Goal: Task Accomplishment & Management: Use online tool/utility

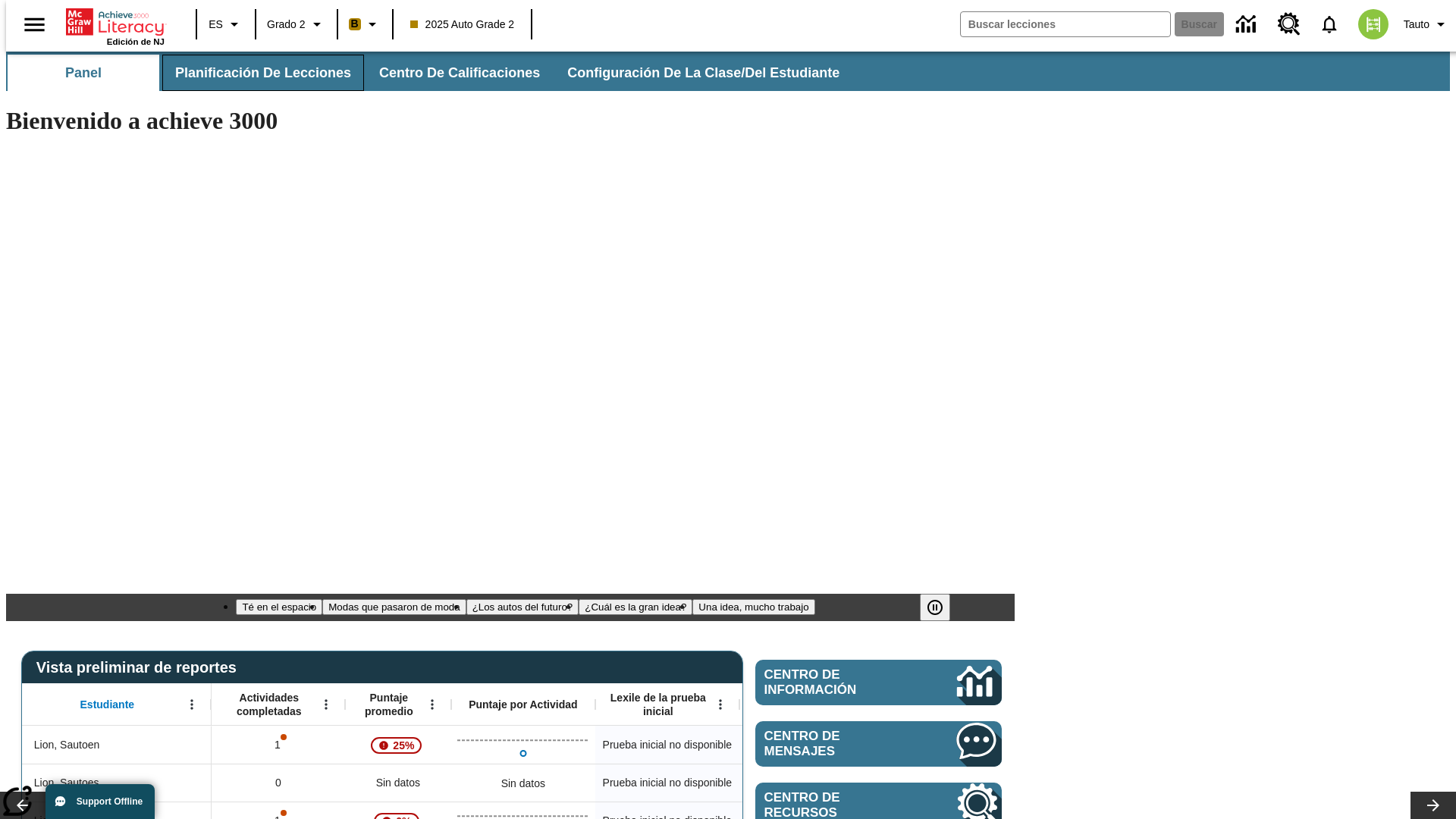
click at [254, 72] on span "Planificación de lecciones" at bounding box center [263, 72] width 176 height 17
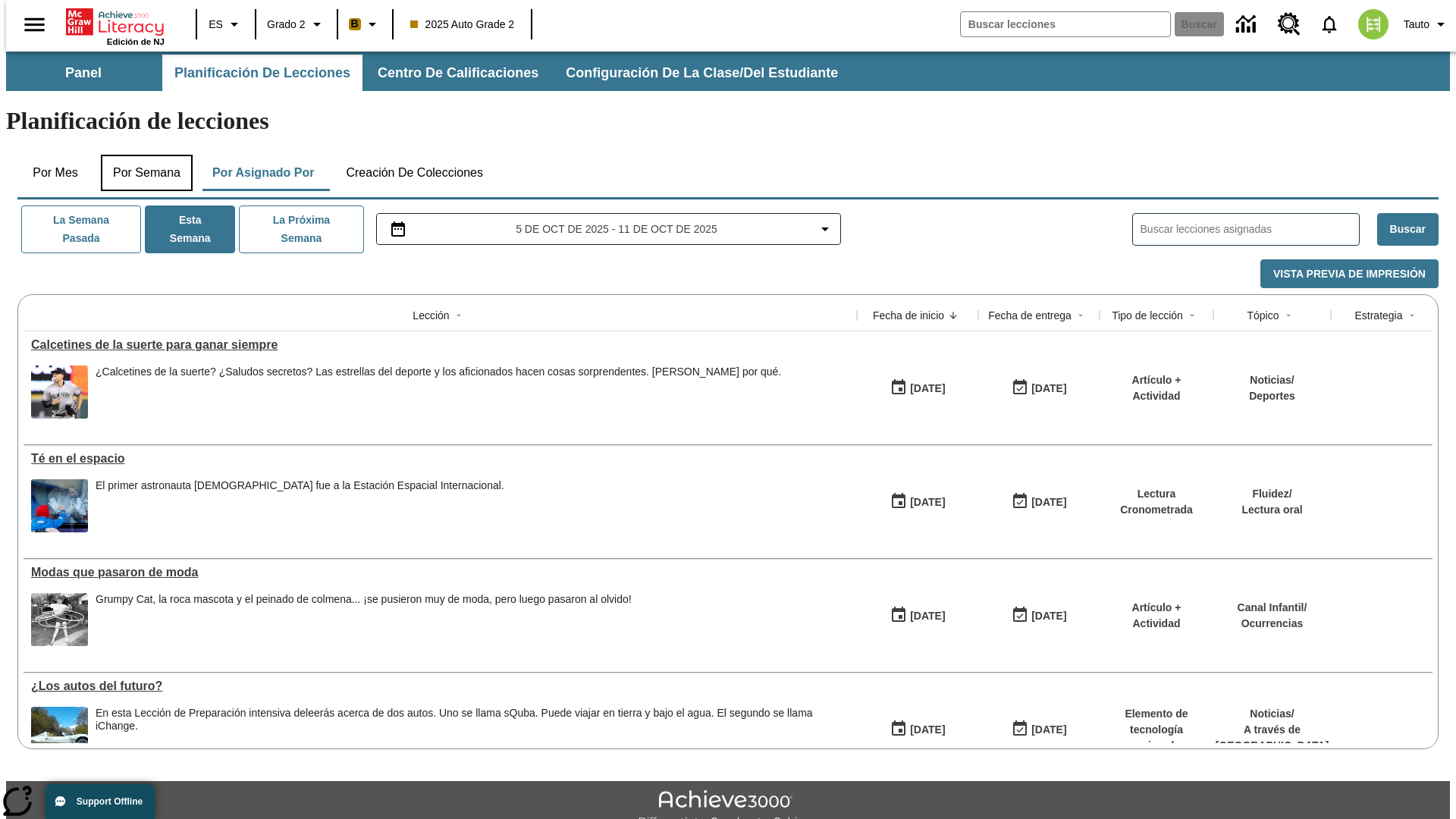
click at [142, 155] on button "Por semana" at bounding box center [146, 173] width 91 height 36
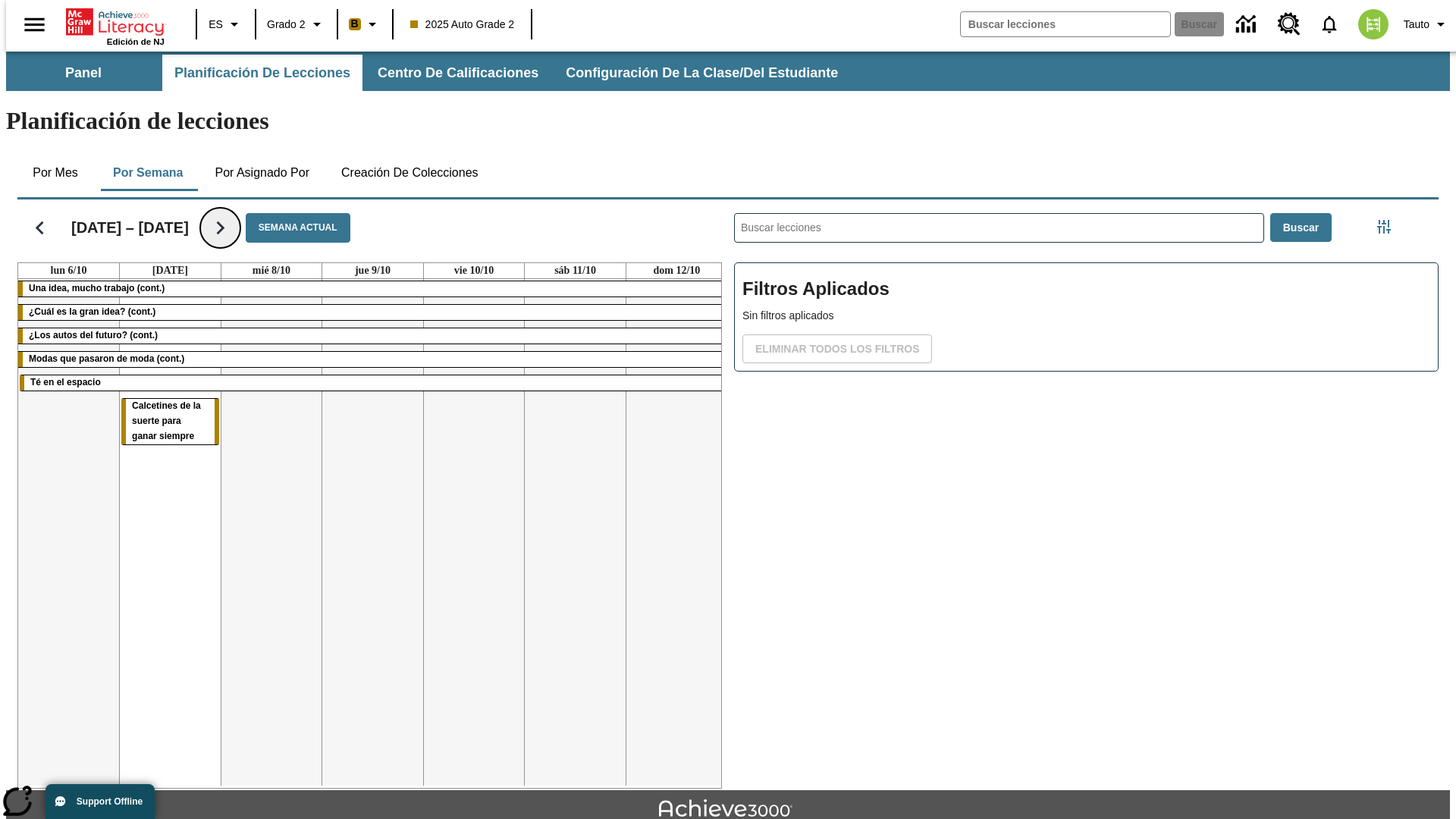
click at [207, 214] on icon "Seguir" at bounding box center [220, 227] width 26 height 26
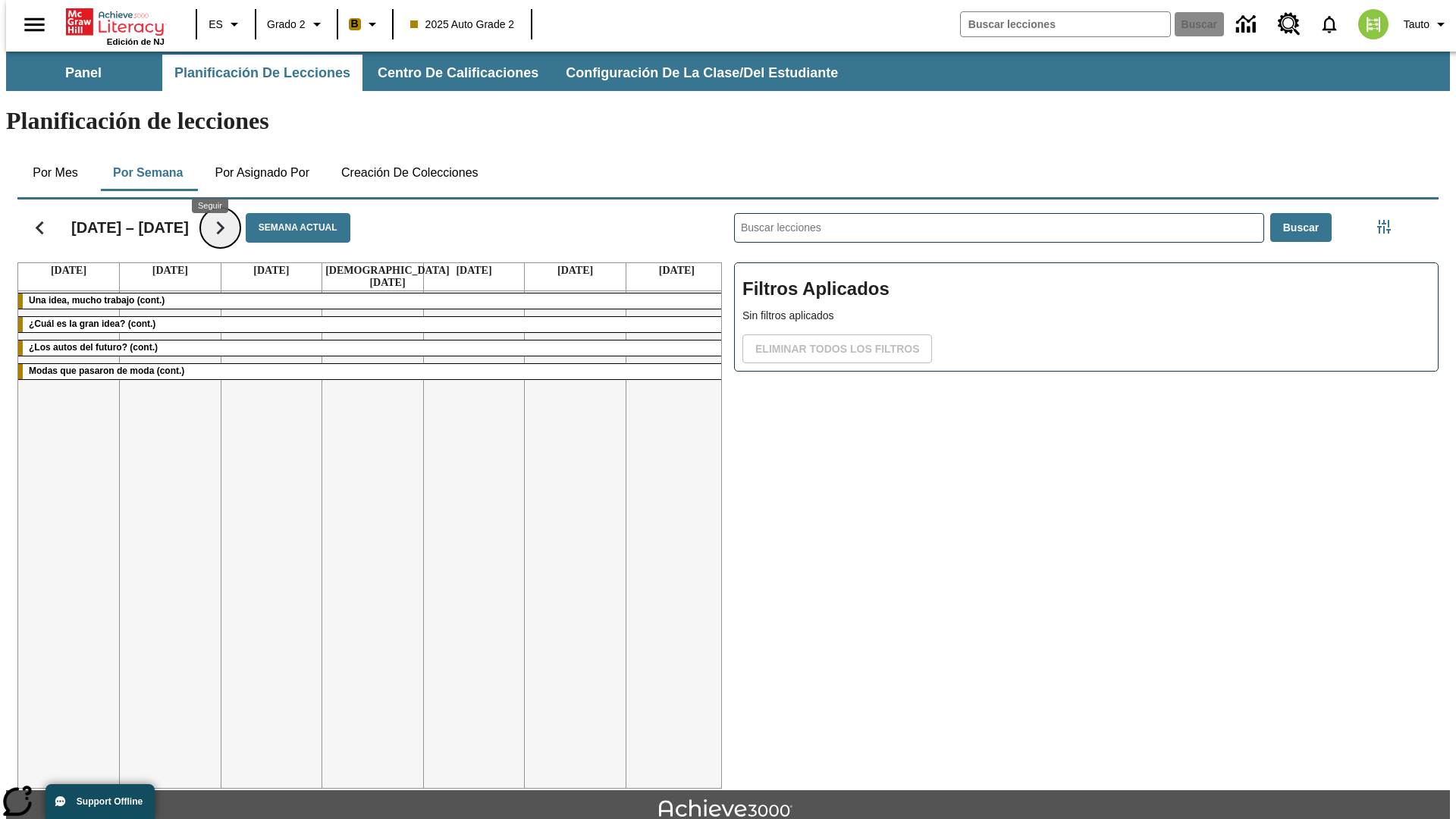
click at [209, 214] on icon "Seguir" at bounding box center [220, 227] width 26 height 26
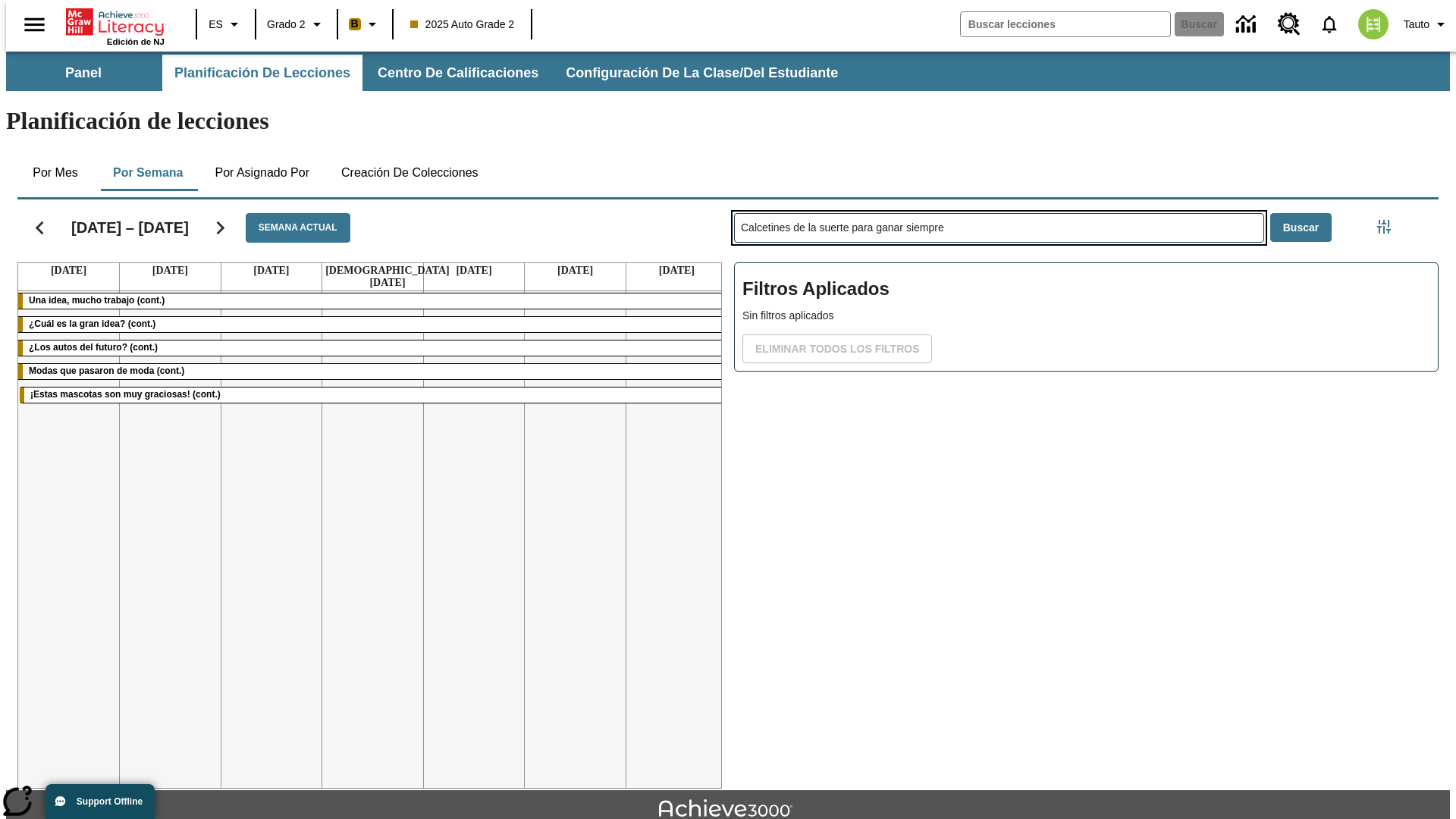
type input "Calcetines de la suerte para ganar siempre"
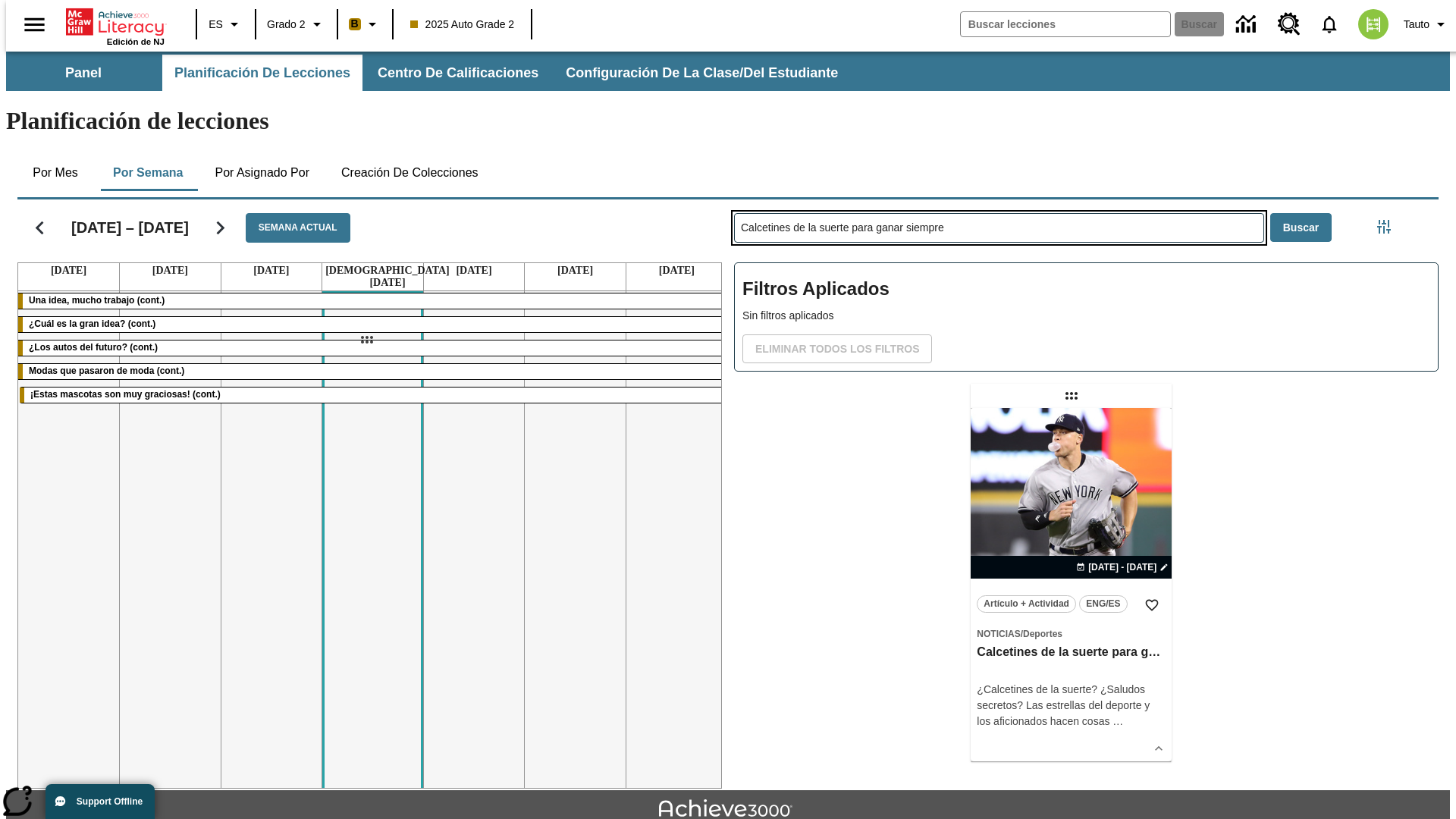
drag, startPoint x: 1073, startPoint y: 336, endPoint x: 366, endPoint y: 340, distance: 707.0
click at [366, 340] on div "[DATE] – [DATE] Semana actual [DATE] [DATE] [DATE] [DATE] [DATE] [DATE] [DATE] …" at bounding box center [722, 491] width 1433 height 595
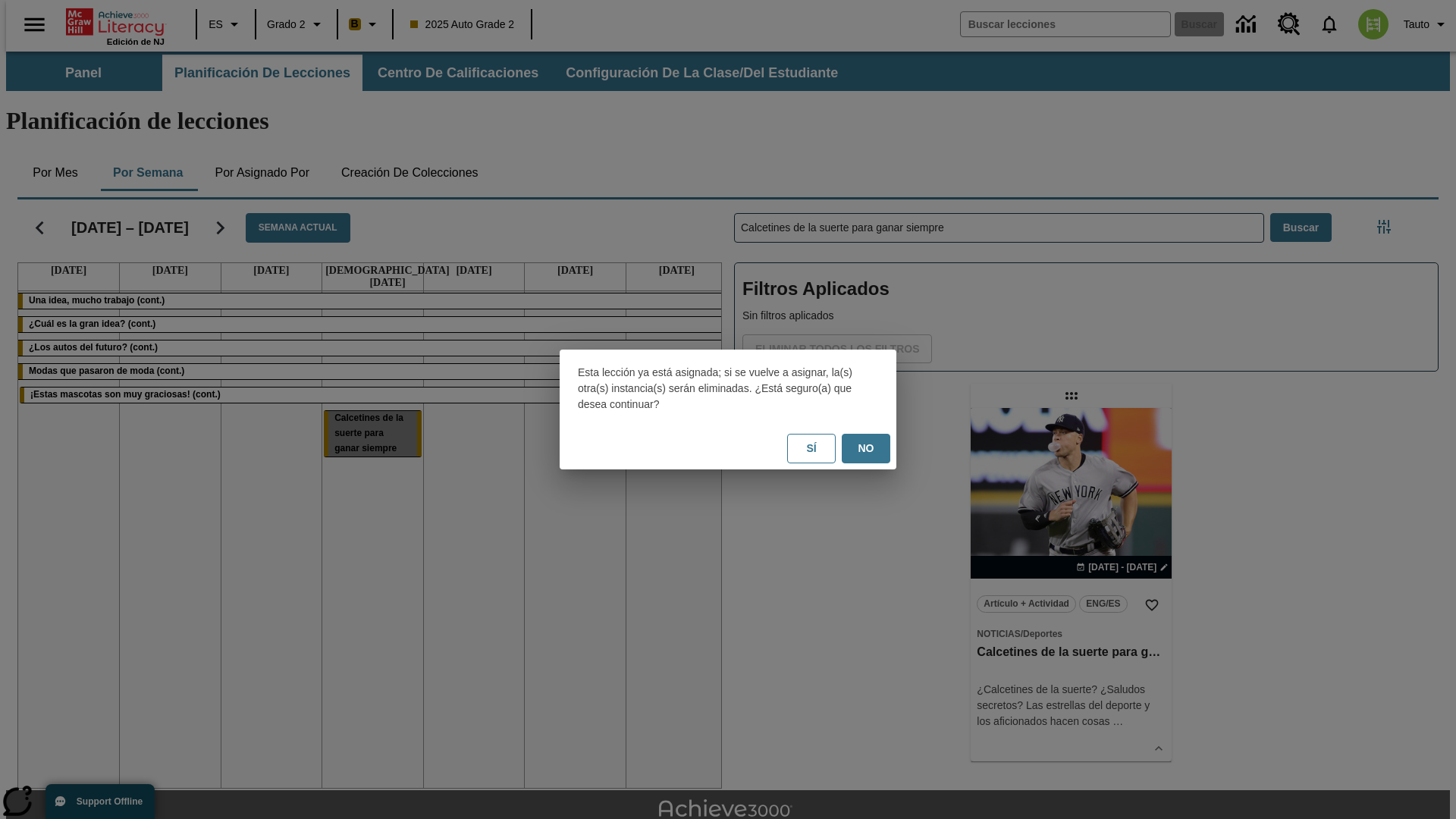
click at [866, 448] on button "No" at bounding box center [866, 448] width 49 height 30
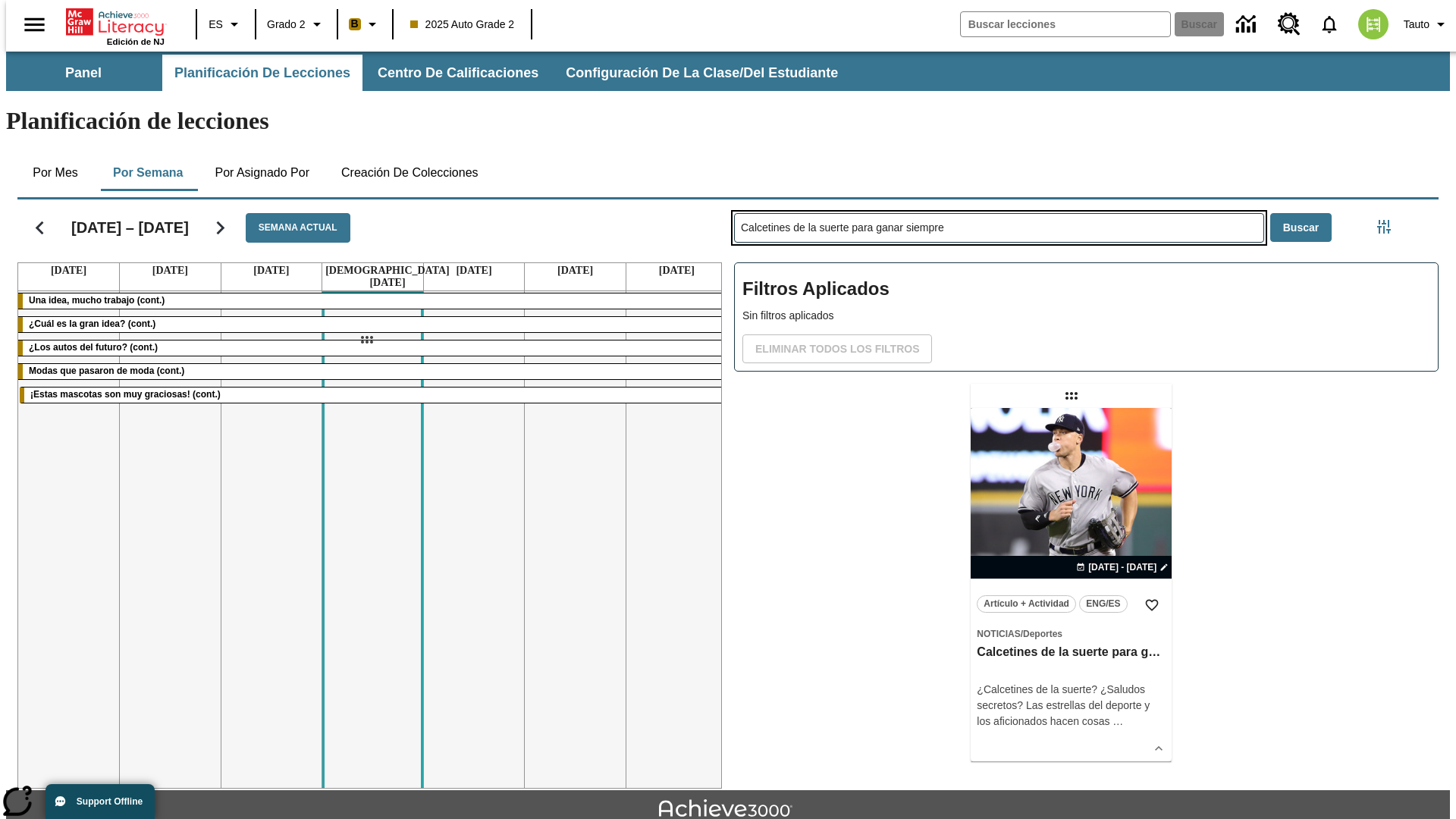
drag, startPoint x: 1073, startPoint y: 336, endPoint x: 366, endPoint y: 340, distance: 707.0
click at [366, 340] on div "[DATE] – [DATE] Semana actual [DATE] [DATE] [DATE] [DATE] [DATE] [DATE] [DATE] …" at bounding box center [722, 491] width 1433 height 595
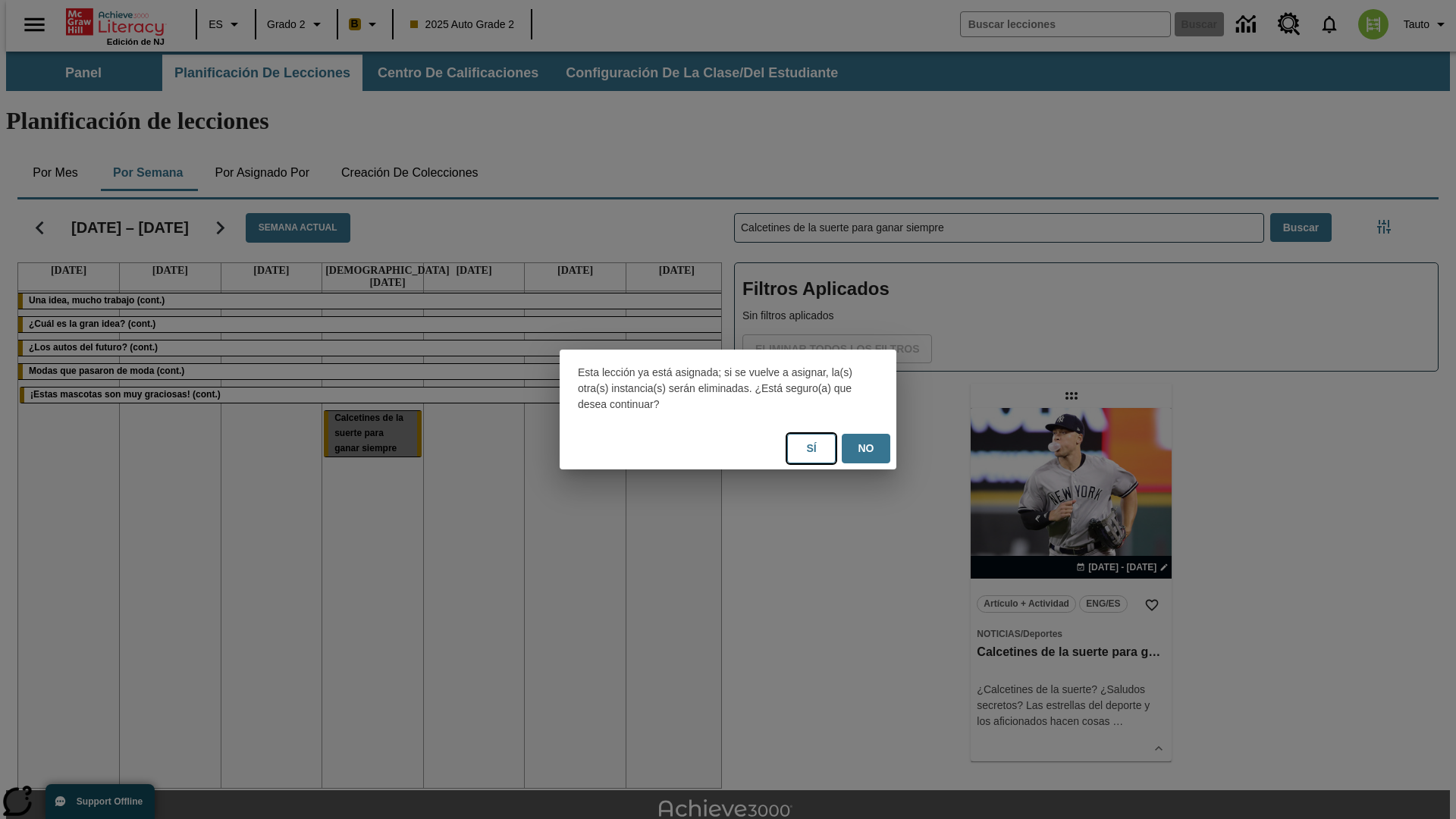
click at [812, 448] on button "Sí" at bounding box center [812, 448] width 49 height 30
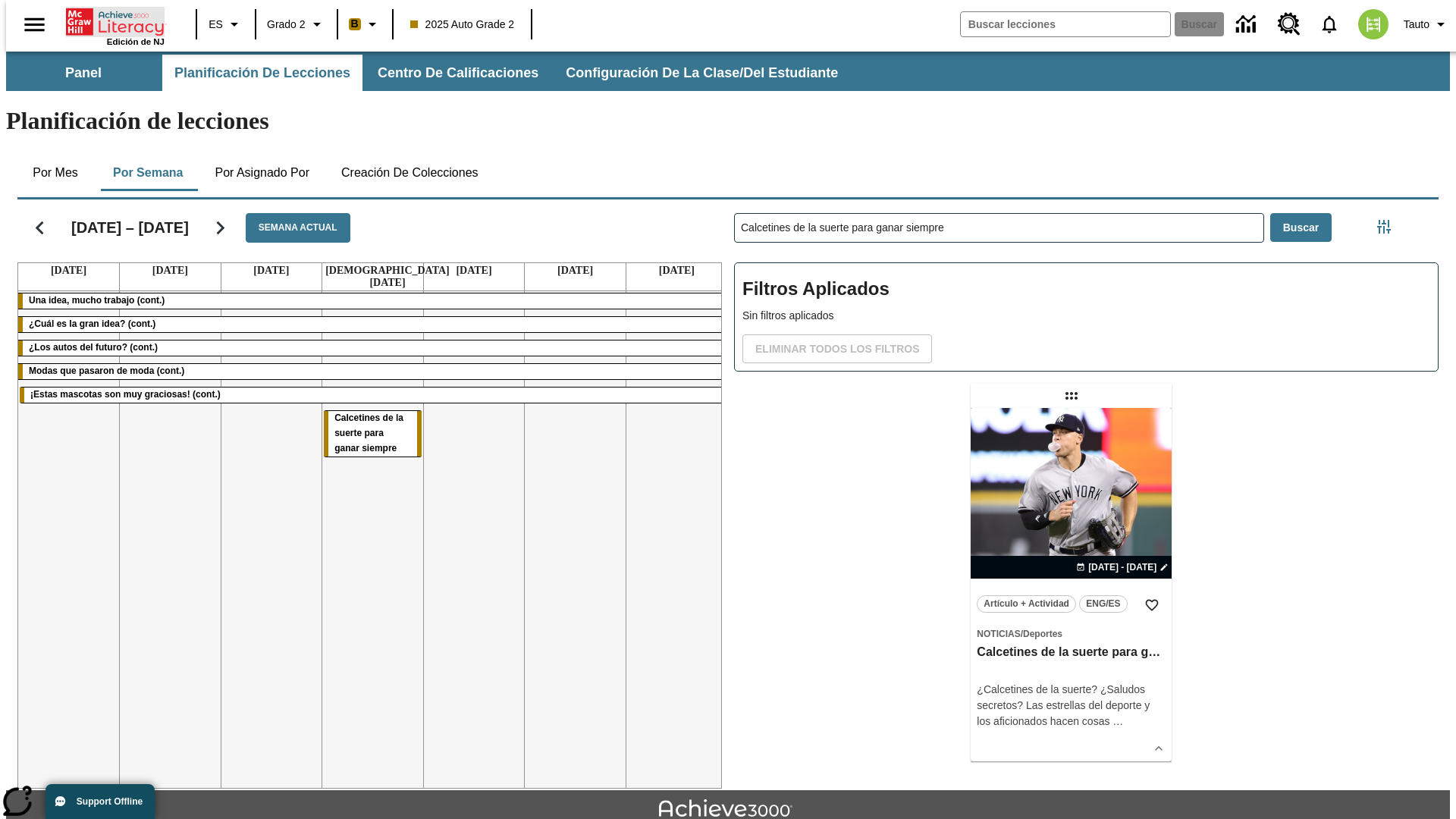
click at [109, 21] on icon "Portada" at bounding box center [116, 23] width 100 height 31
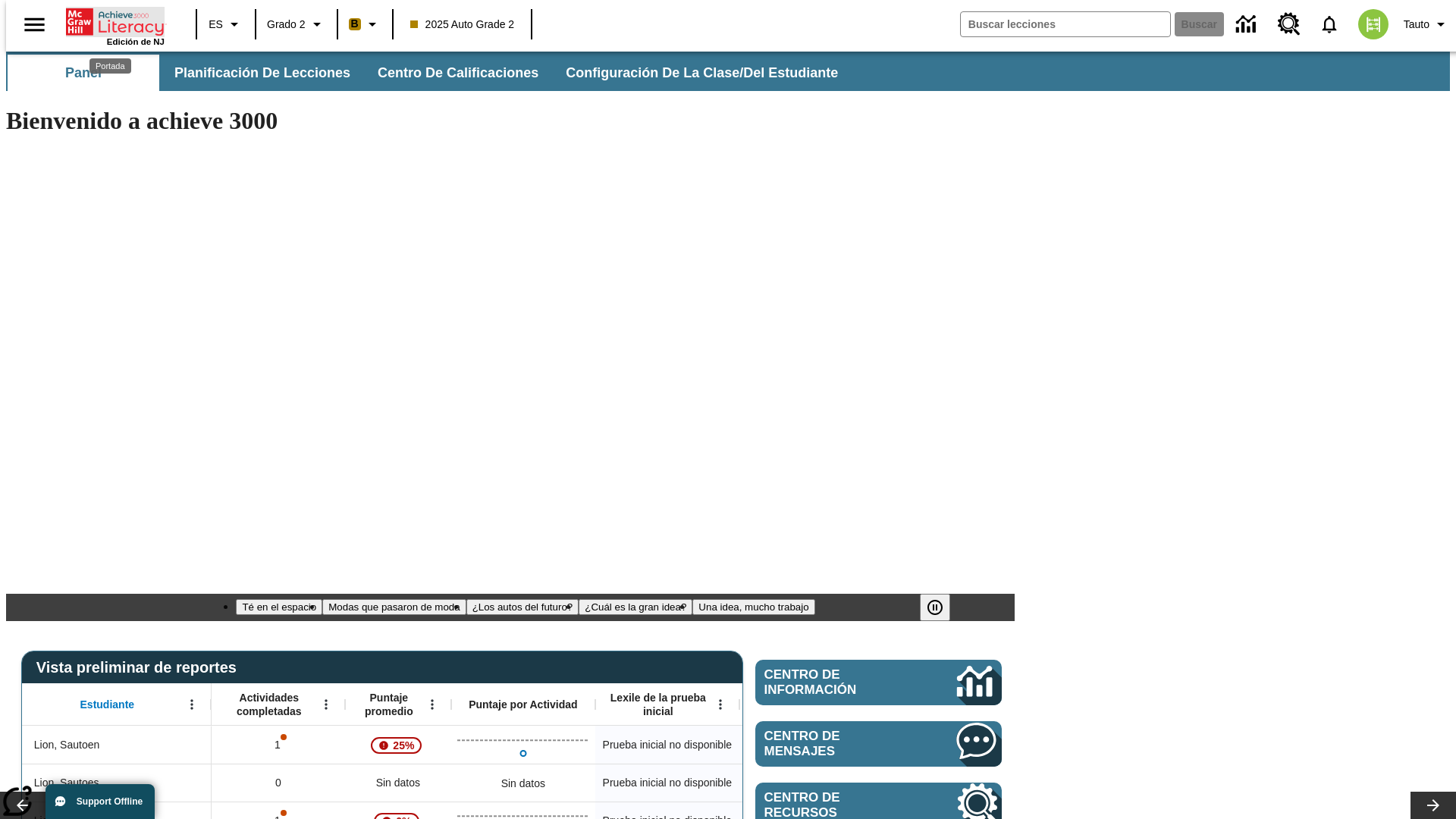
type input "-1"
click at [254, 72] on span "Planificación de lecciones" at bounding box center [263, 72] width 176 height 17
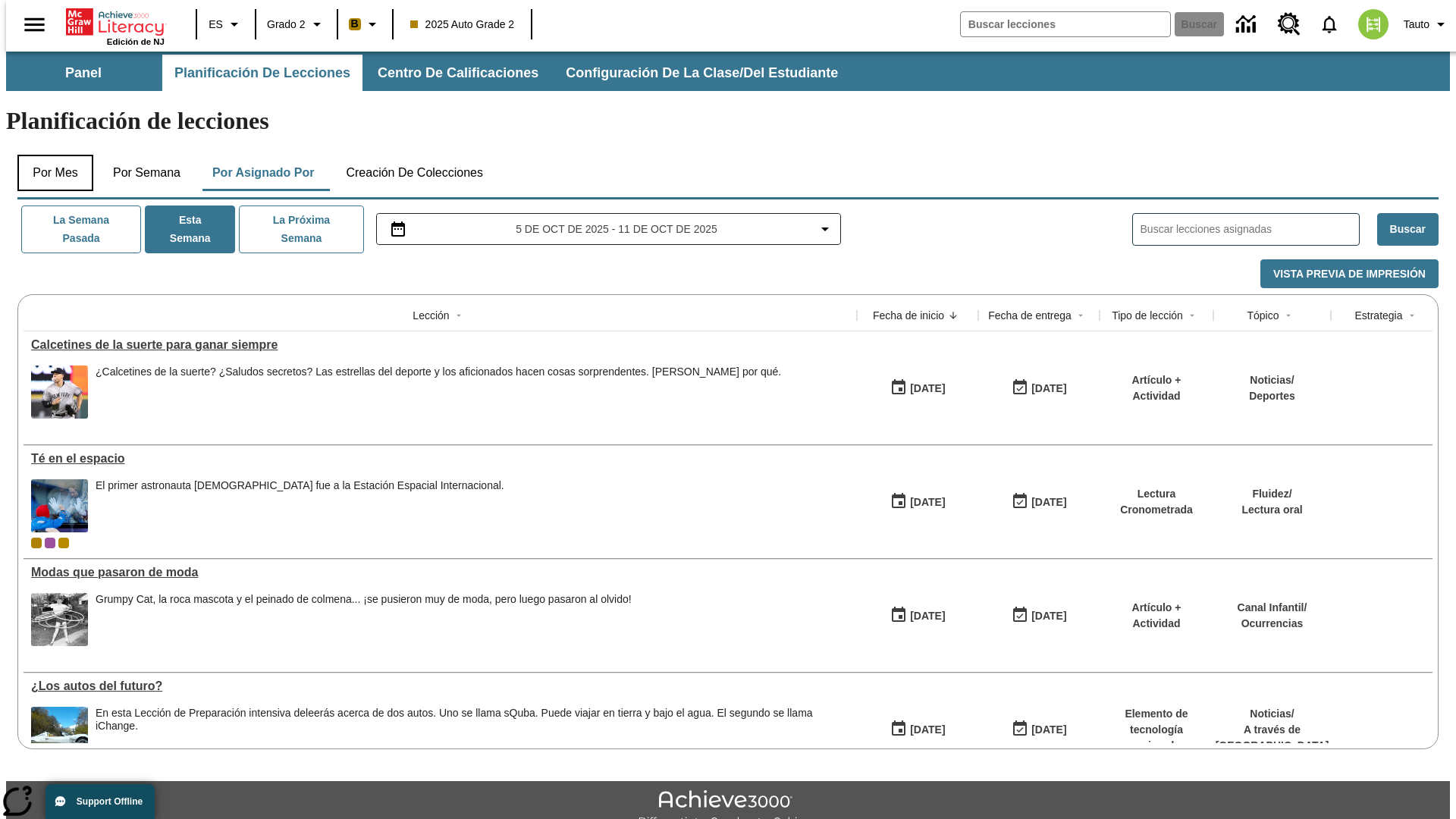
click at [49, 155] on button "Por mes" at bounding box center [55, 173] width 76 height 36
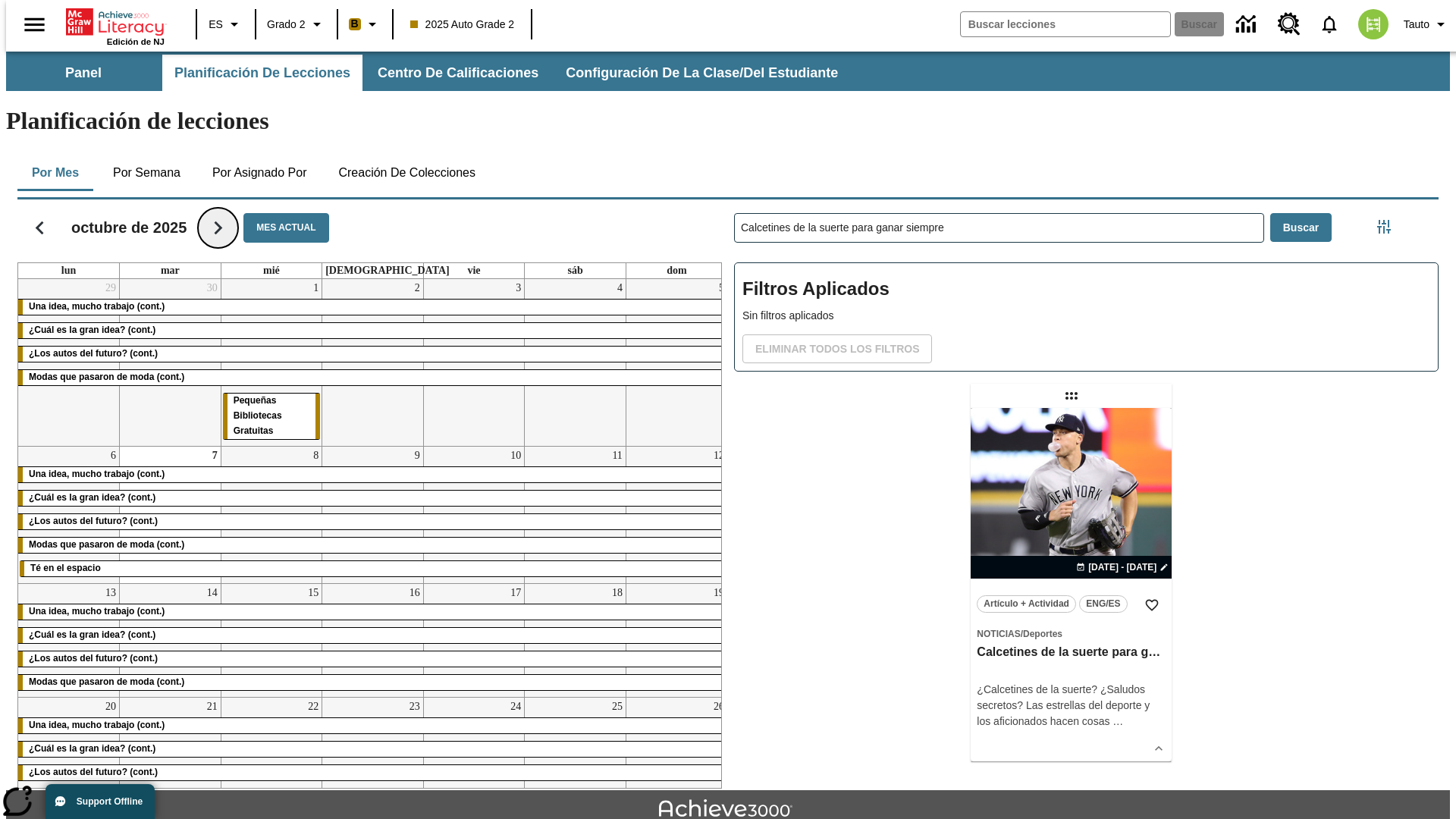
click at [215, 214] on icon "Seguir" at bounding box center [217, 227] width 26 height 26
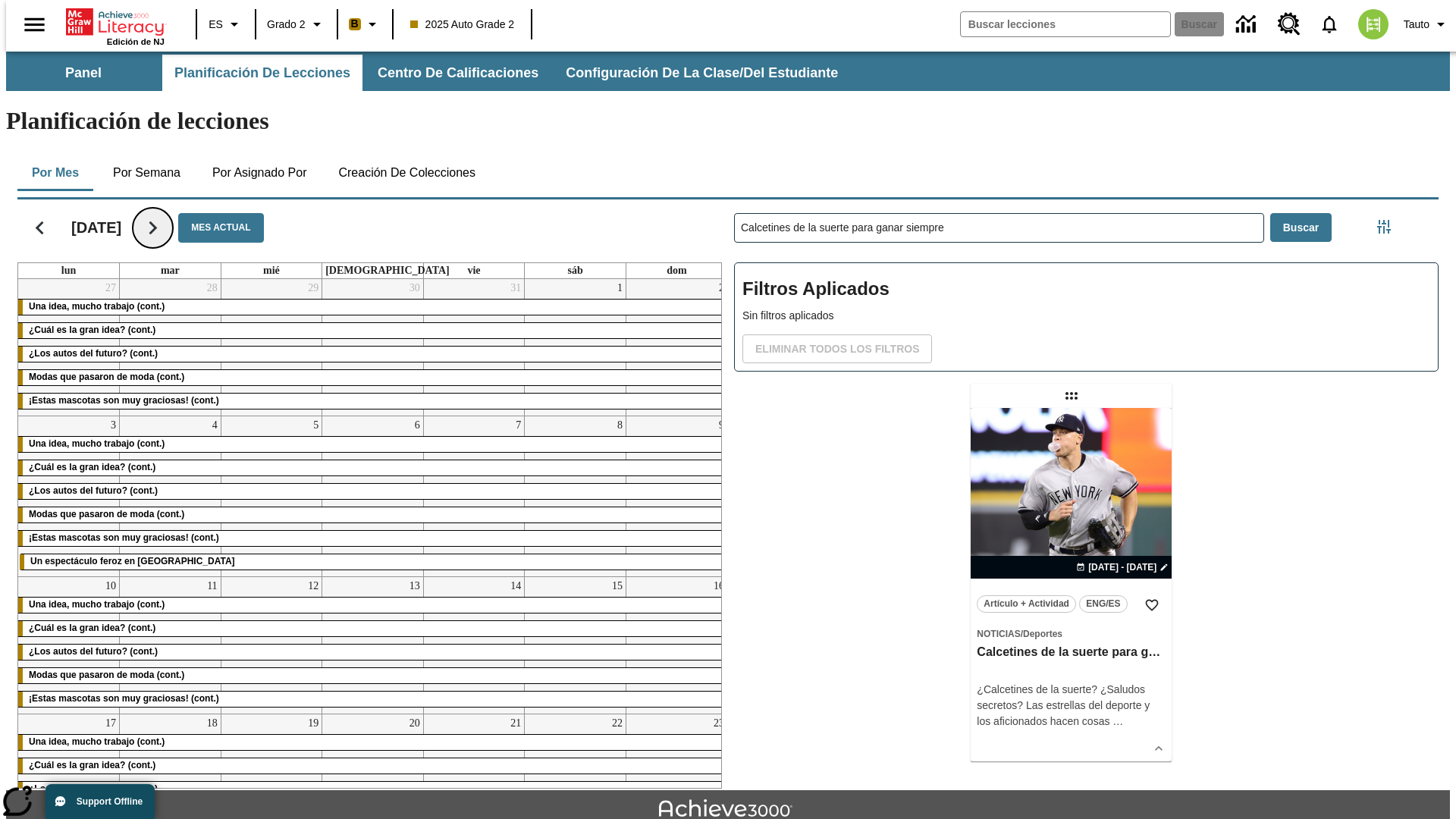
click at [167, 214] on icon "Seguir" at bounding box center [152, 227] width 26 height 26
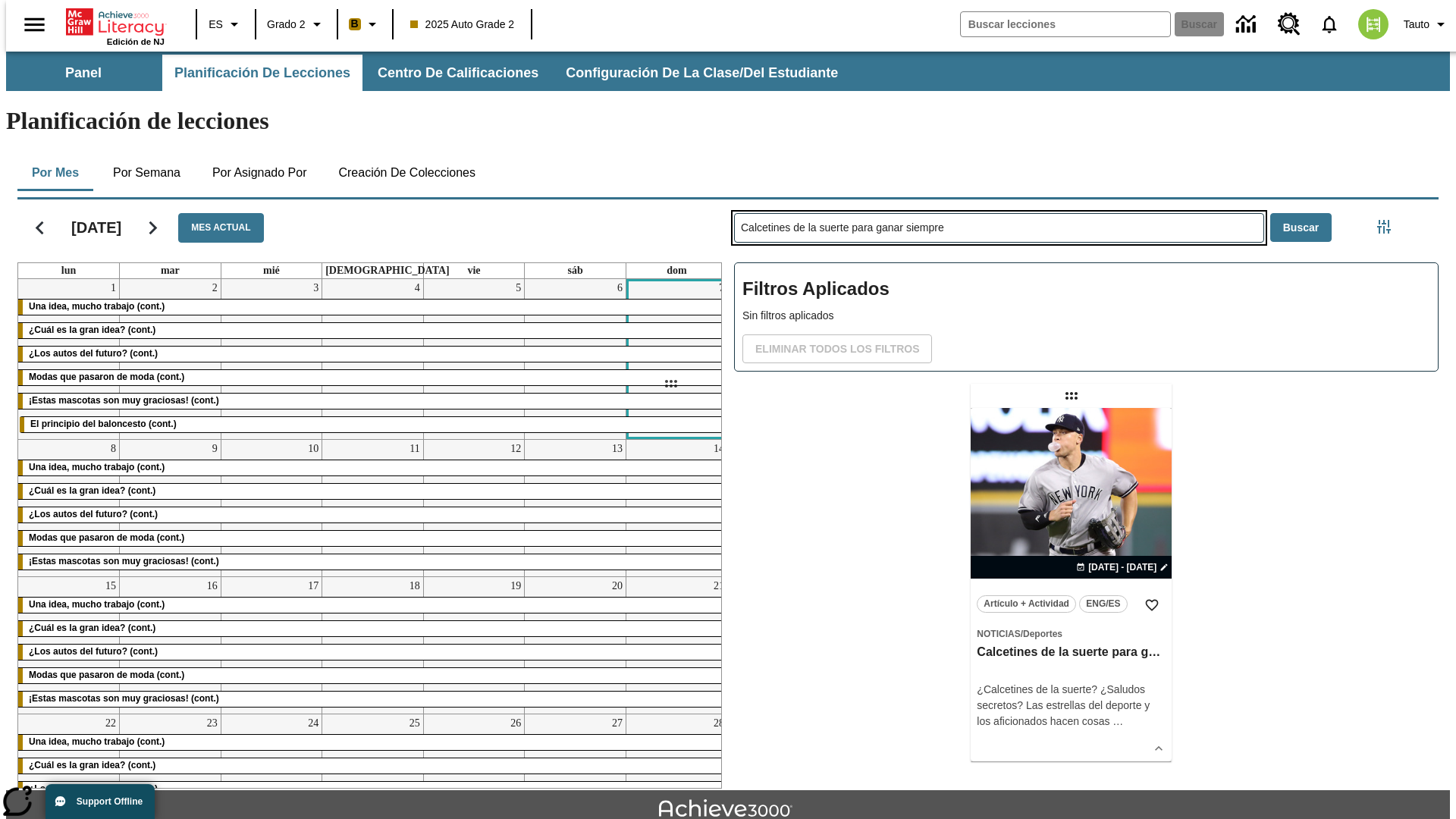
drag, startPoint x: 1073, startPoint y: 336, endPoint x: 671, endPoint y: 384, distance: 404.9
click at [671, 384] on div "[DATE] Mes actual lun mar mié jue vie sáb dom 1 Una idea, mucho trabajo (cont.)…" at bounding box center [722, 491] width 1433 height 595
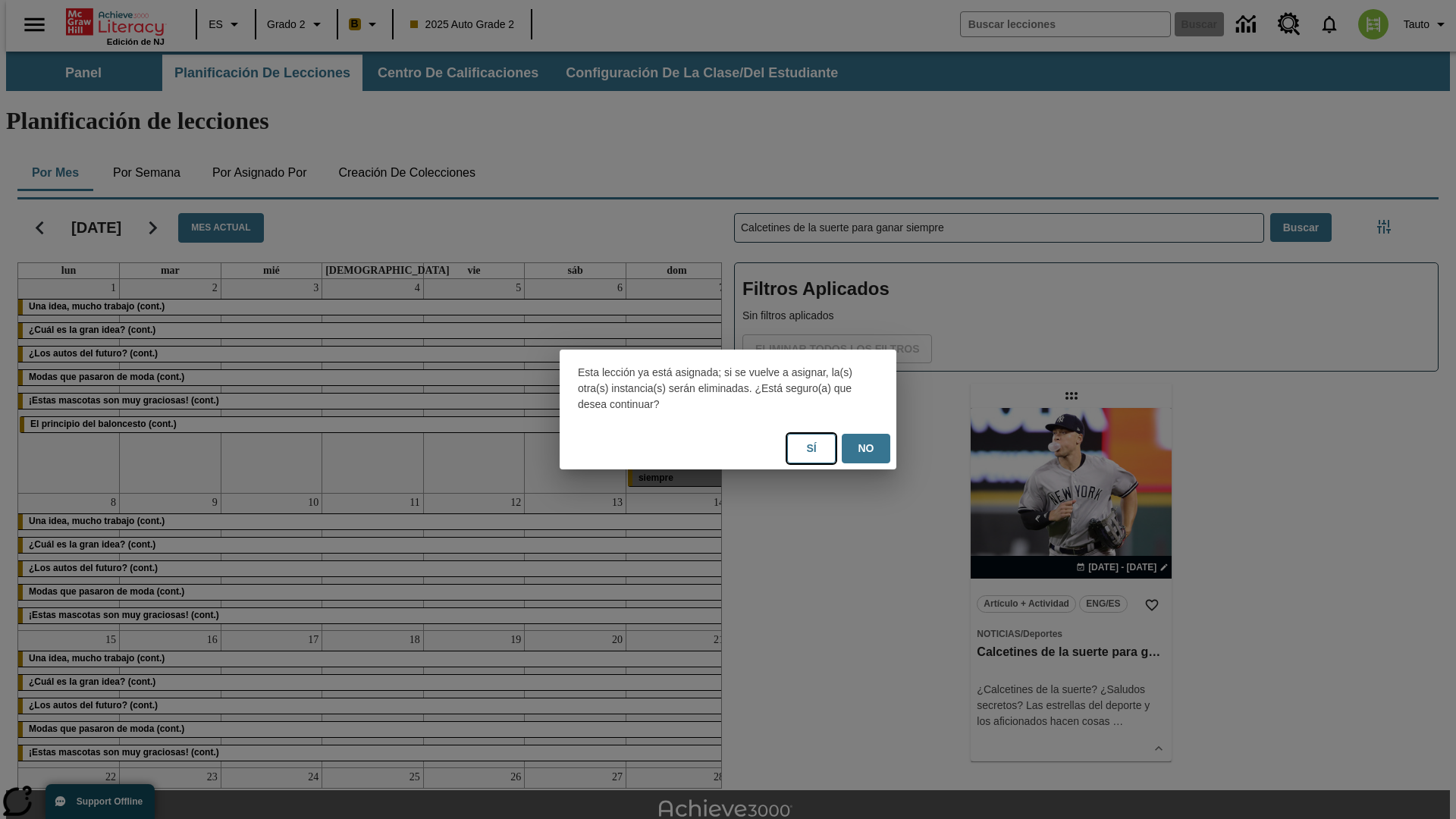
click at [812, 448] on button "Sí" at bounding box center [812, 448] width 49 height 30
